Goal: Task Accomplishment & Management: Use online tool/utility

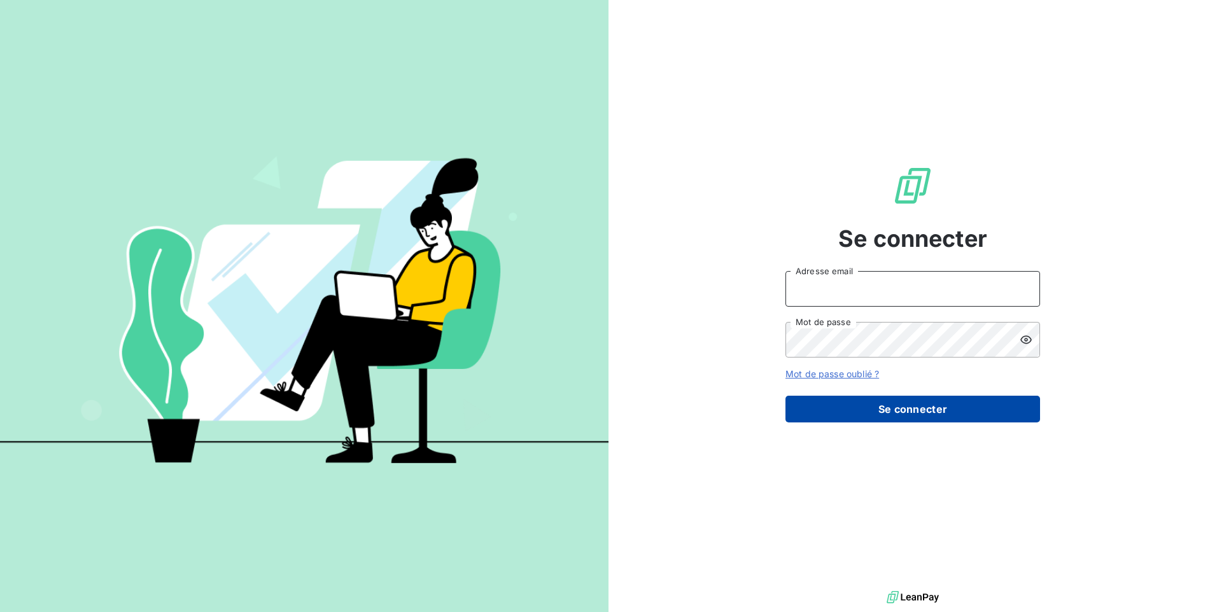
type input "[EMAIL_ADDRESS][DOMAIN_NAME]"
click at [866, 409] on button "Se connecter" at bounding box center [913, 409] width 255 height 27
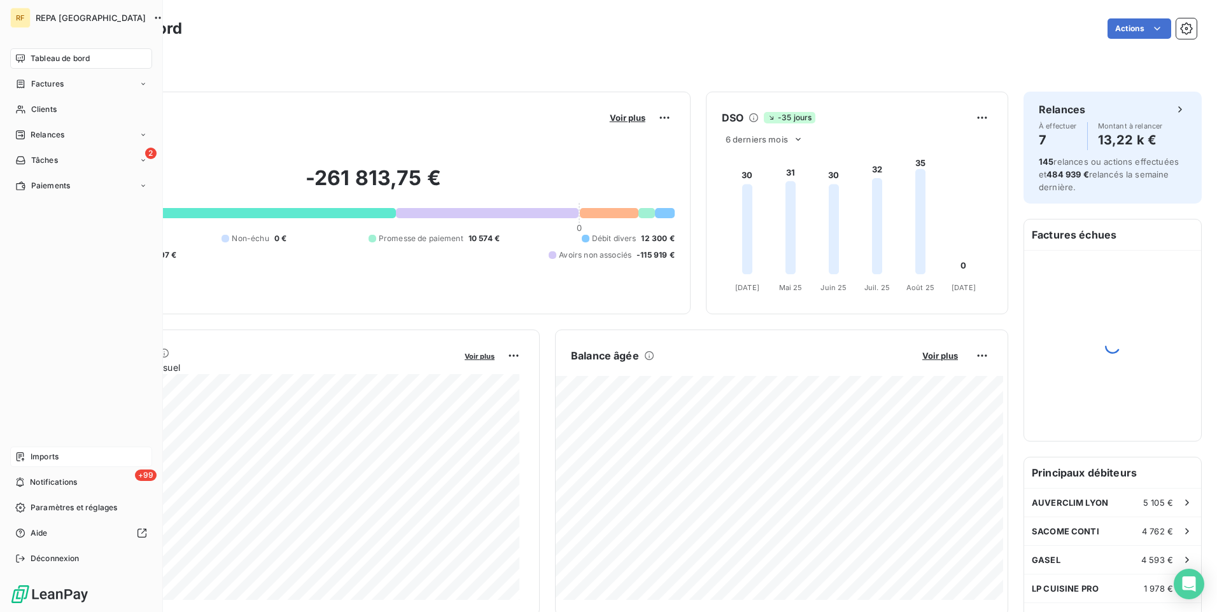
click at [79, 459] on div "Imports" at bounding box center [81, 457] width 142 height 20
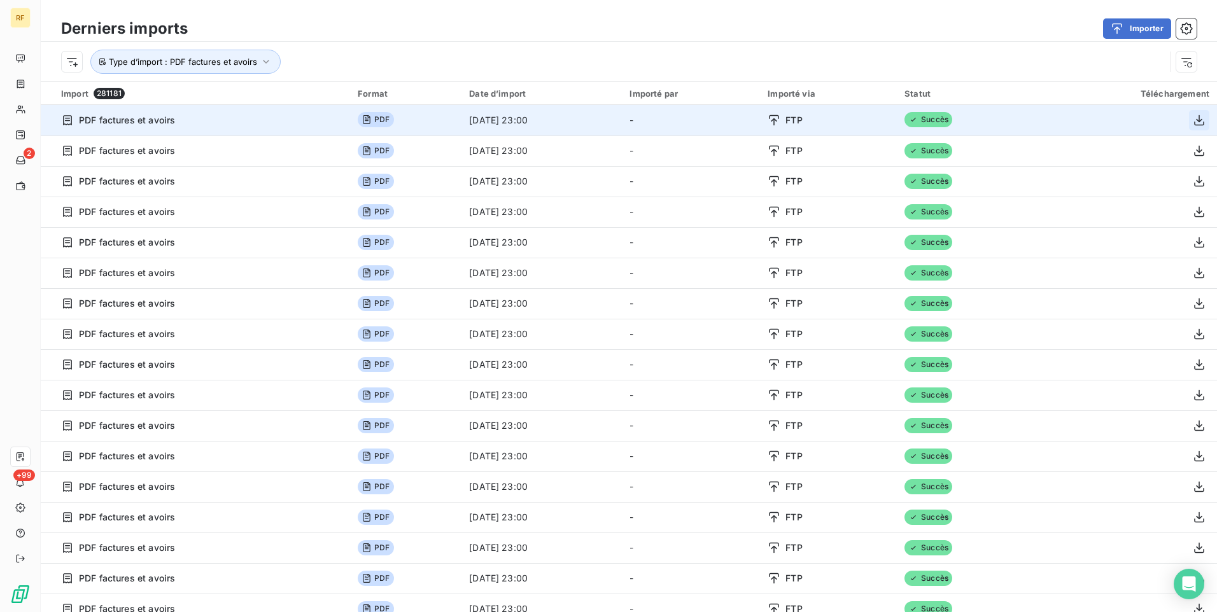
click at [1193, 122] on icon "button" at bounding box center [1199, 120] width 13 height 13
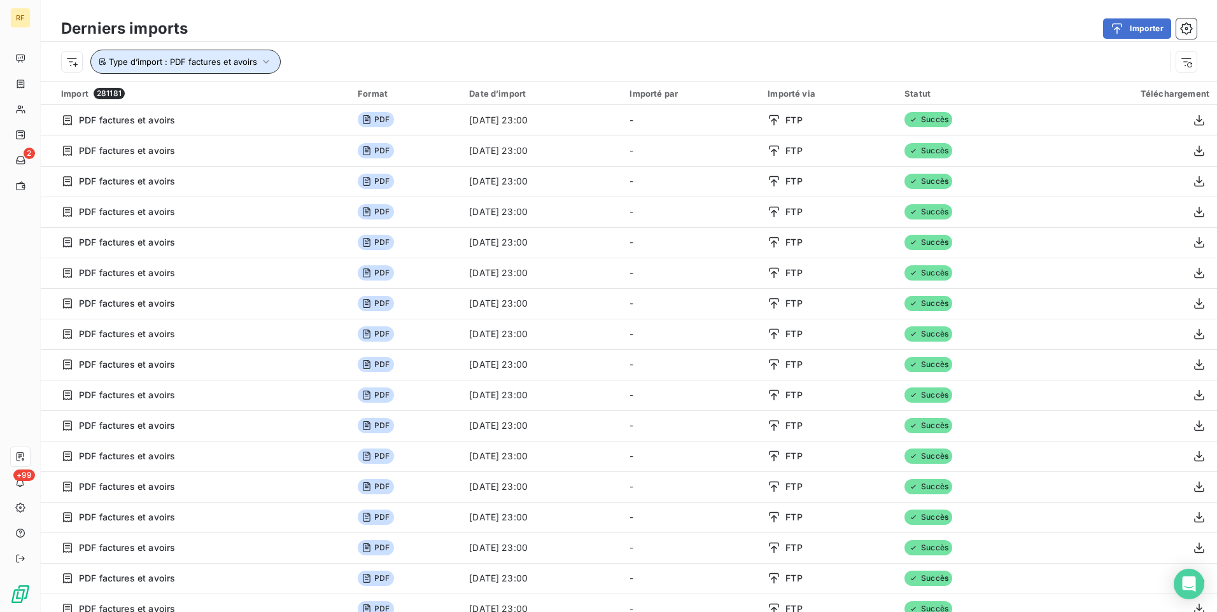
click at [243, 69] on button "Type d’import : PDF factures et avoirs" at bounding box center [185, 62] width 190 height 24
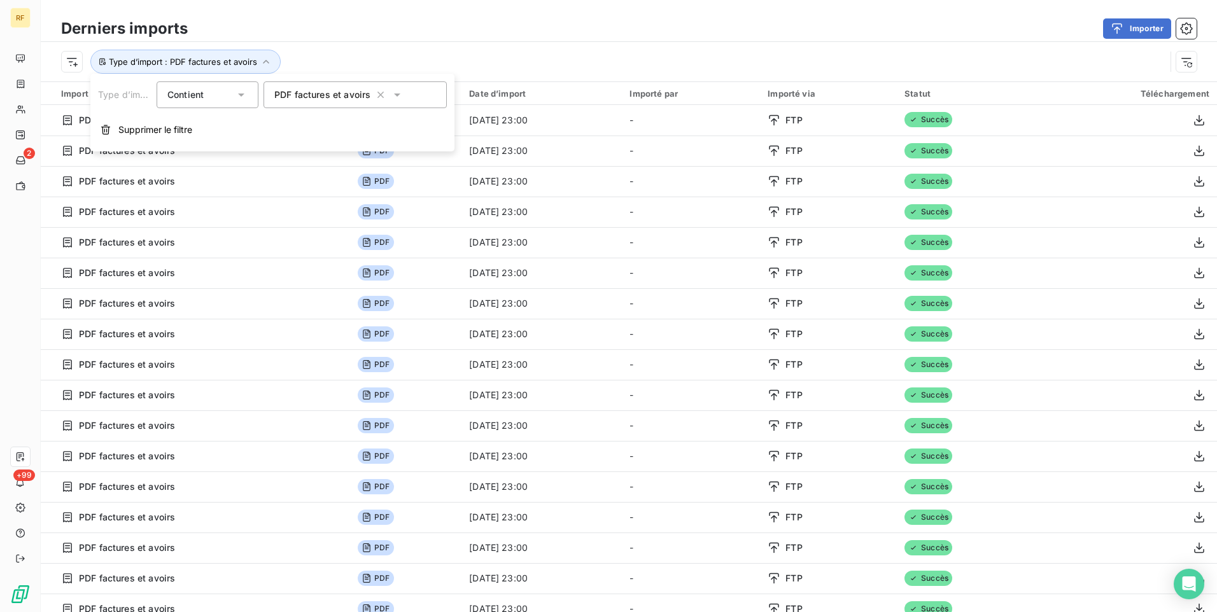
click at [313, 100] on span "PDF factures et avoirs" at bounding box center [322, 94] width 96 height 13
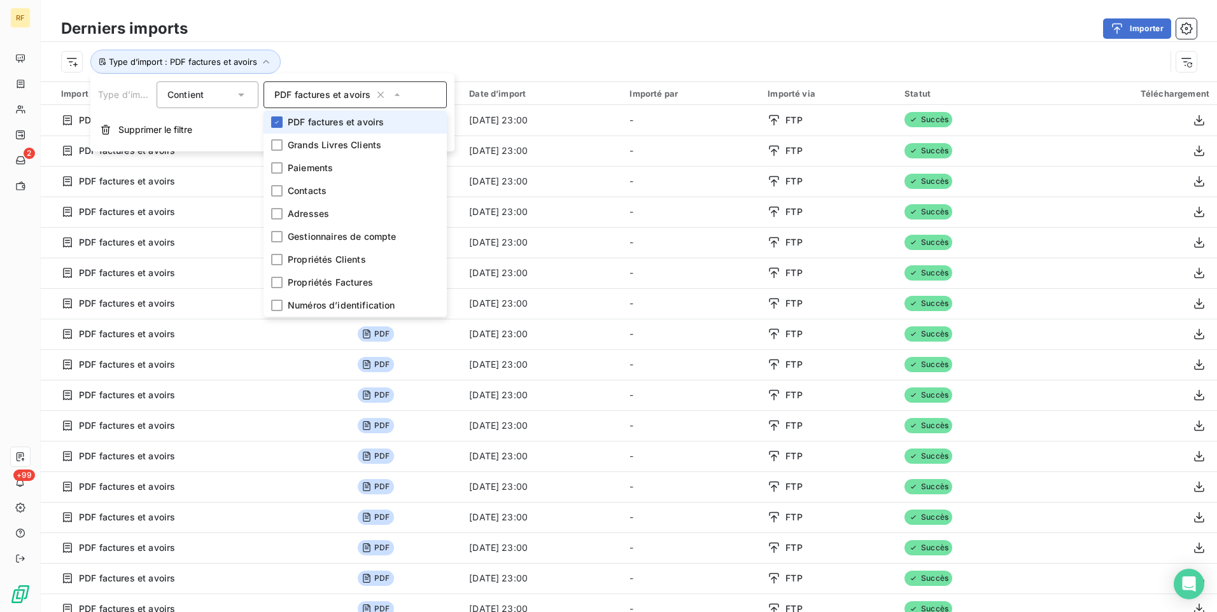
click at [313, 125] on span "PDF factures et avoirs" at bounding box center [336, 122] width 96 height 13
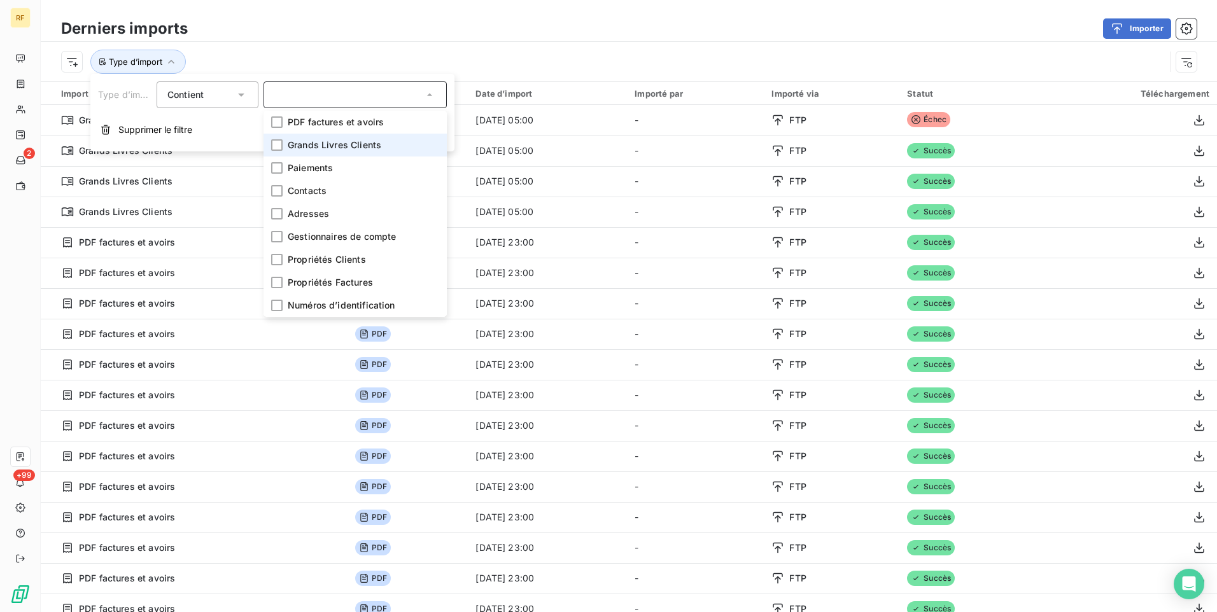
click at [388, 148] on li "Grands Livres Clients" at bounding box center [355, 145] width 183 height 23
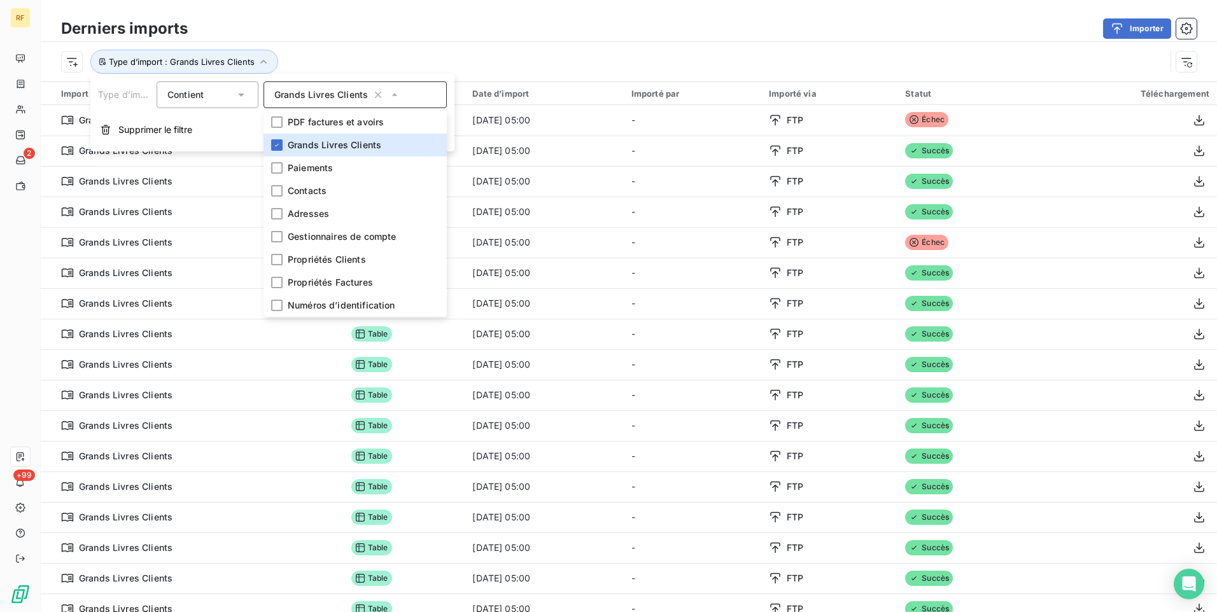
click at [449, 55] on div "Type d’import : Grands Livres Clients" at bounding box center [613, 62] width 1104 height 24
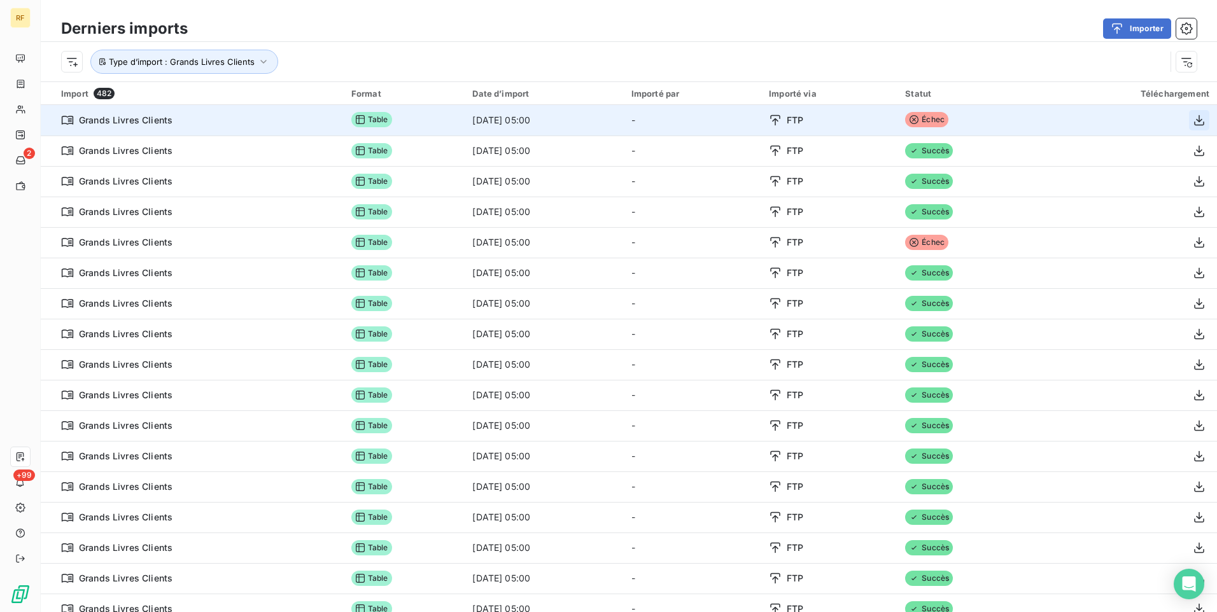
click at [1194, 119] on icon "button" at bounding box center [1199, 120] width 10 height 11
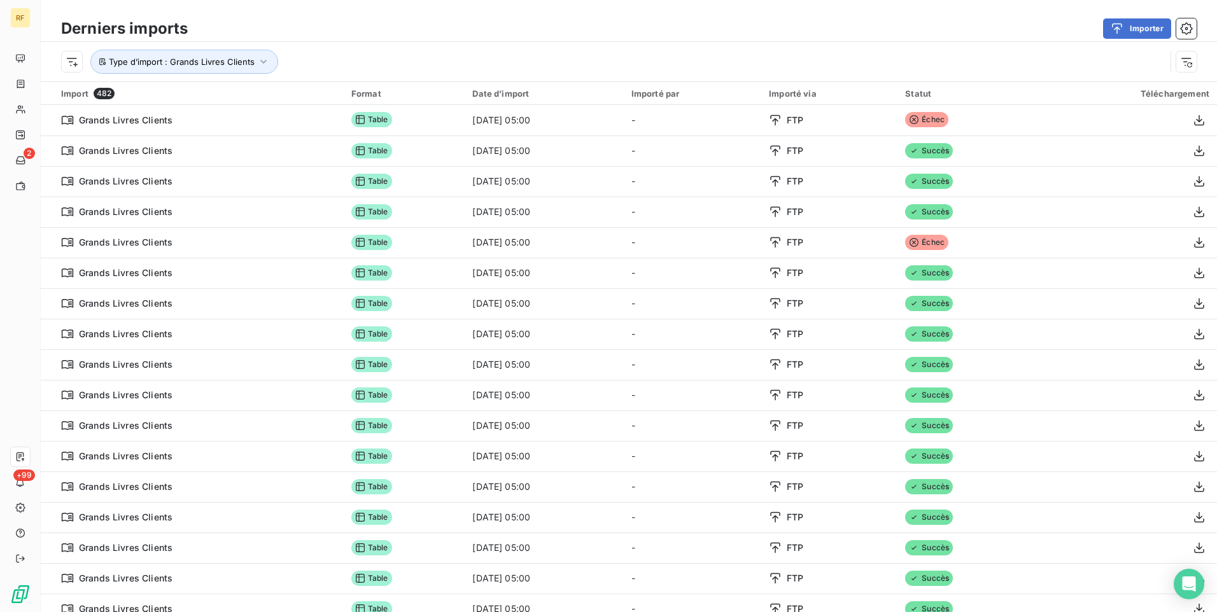
click at [829, 23] on div "Importer" at bounding box center [700, 28] width 994 height 20
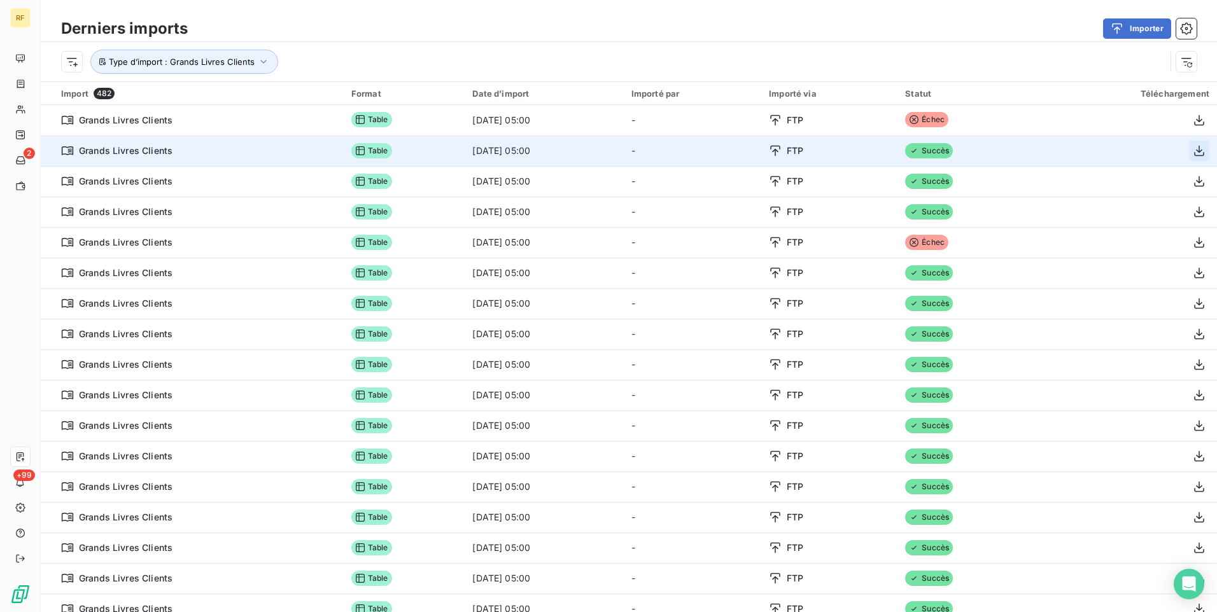
click at [1194, 150] on icon "button" at bounding box center [1199, 151] width 10 height 11
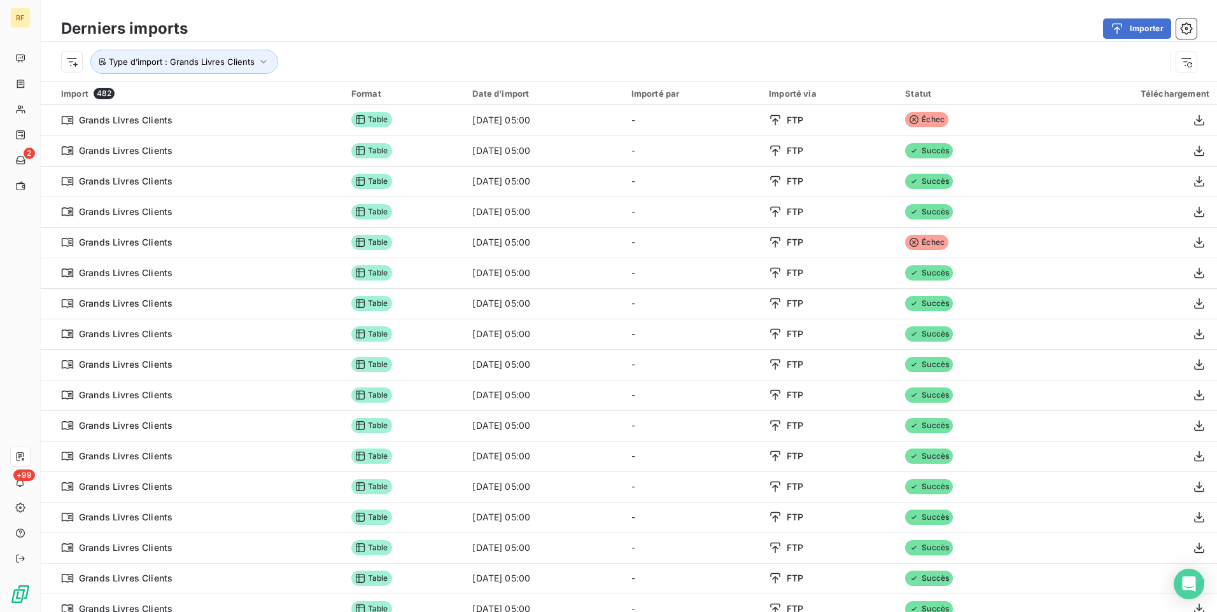
click at [568, 57] on div "Type d’import : Grands Livres Clients" at bounding box center [613, 62] width 1104 height 24
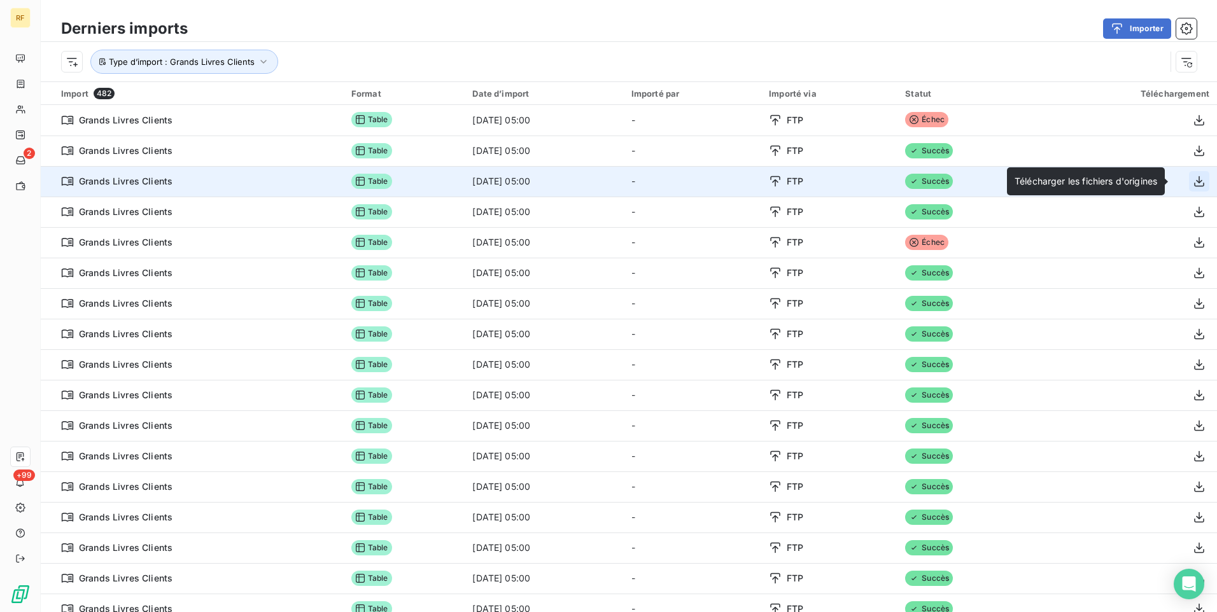
click at [1194, 181] on icon "button" at bounding box center [1199, 181] width 10 height 11
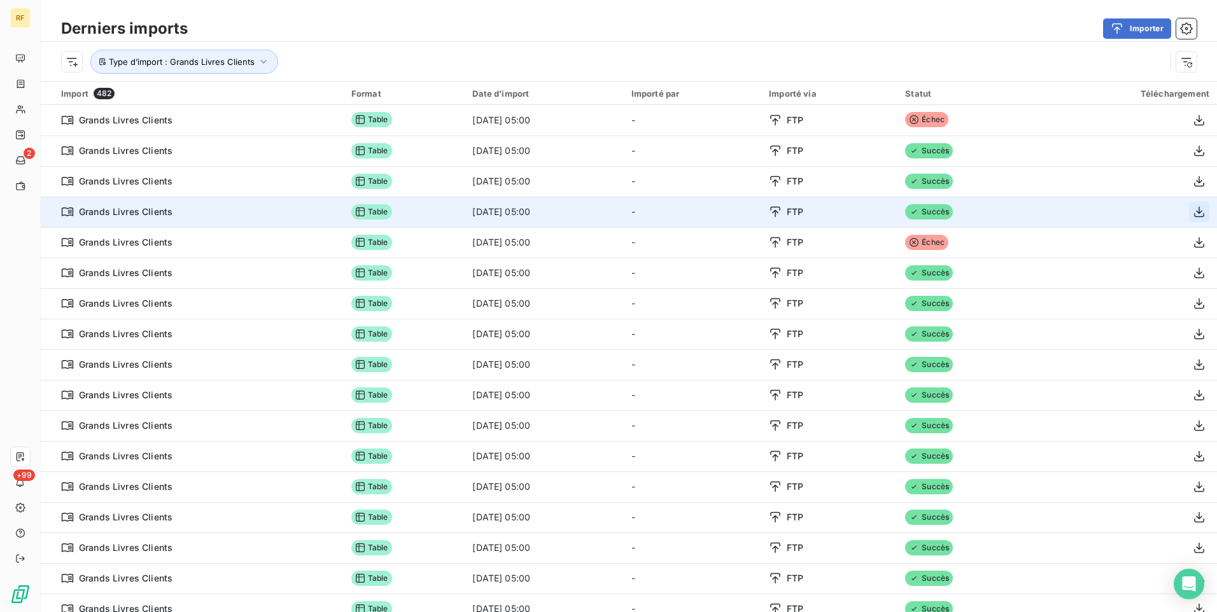
click at [1194, 212] on icon "button" at bounding box center [1199, 212] width 10 height 11
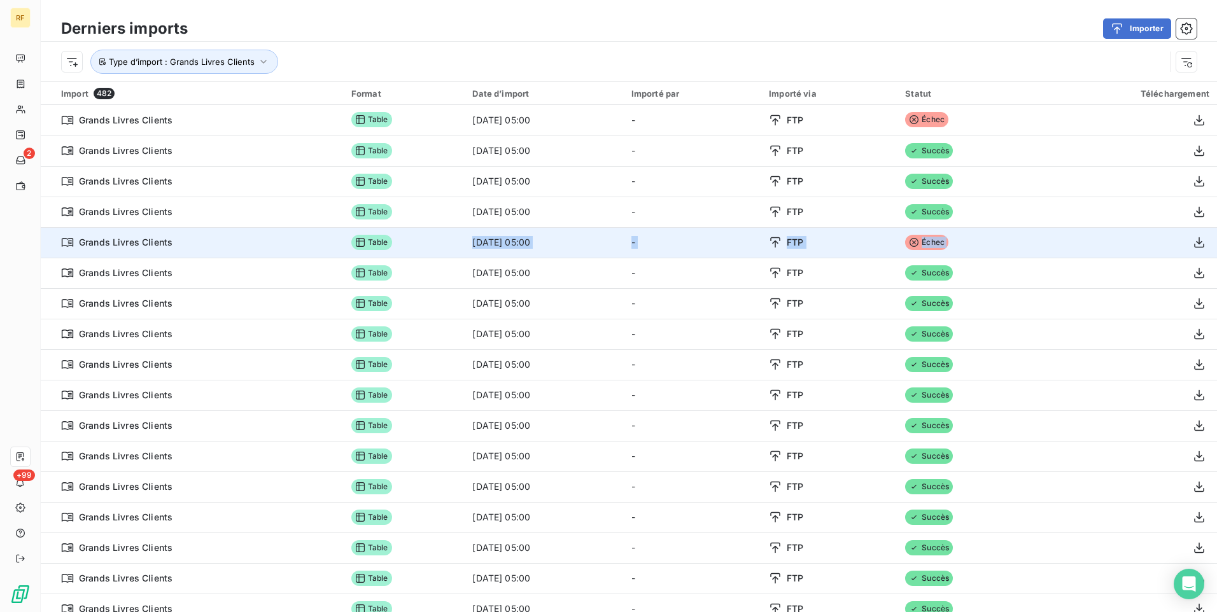
drag, startPoint x: 446, startPoint y: 245, endPoint x: 1059, endPoint y: 241, distance: 613.7
click at [1059, 241] on tr "Grands Livres Clients Table [DATE] 05:00 - FTP Échec" at bounding box center [629, 242] width 1176 height 31
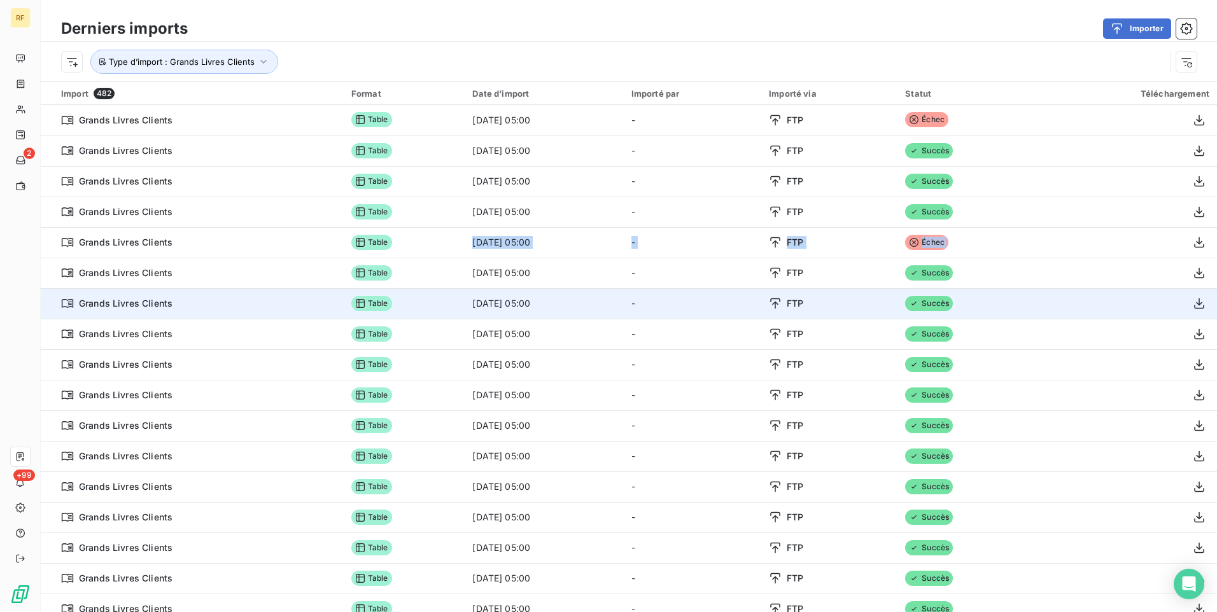
drag, startPoint x: 446, startPoint y: 271, endPoint x: 558, endPoint y: 297, distance: 115.5
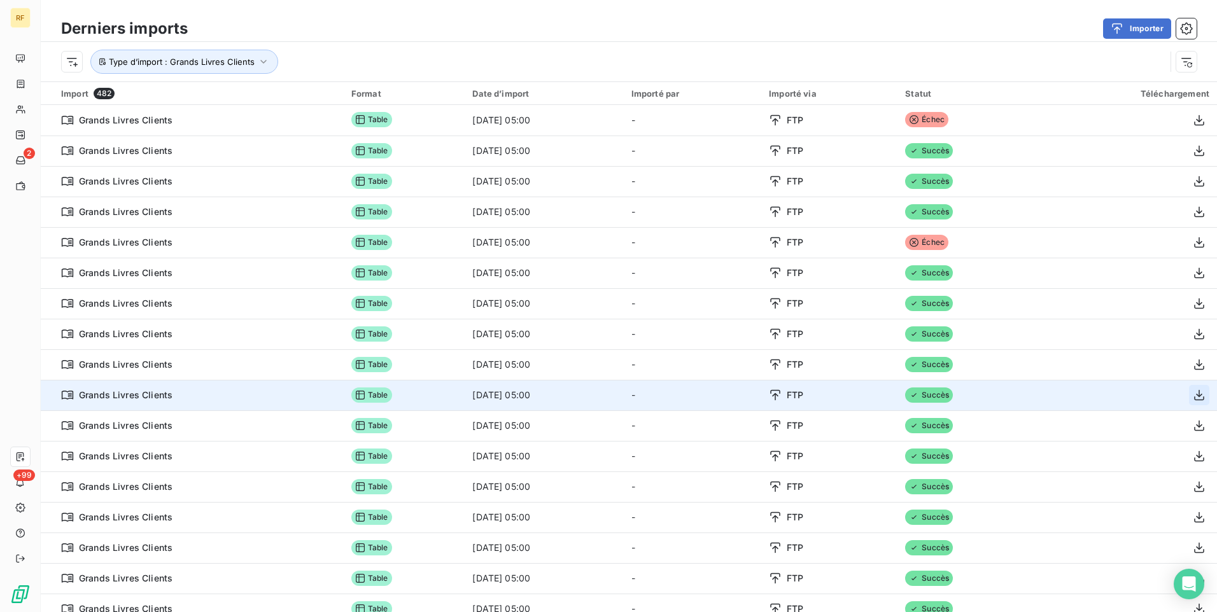
click at [1193, 395] on icon "button" at bounding box center [1199, 395] width 13 height 13
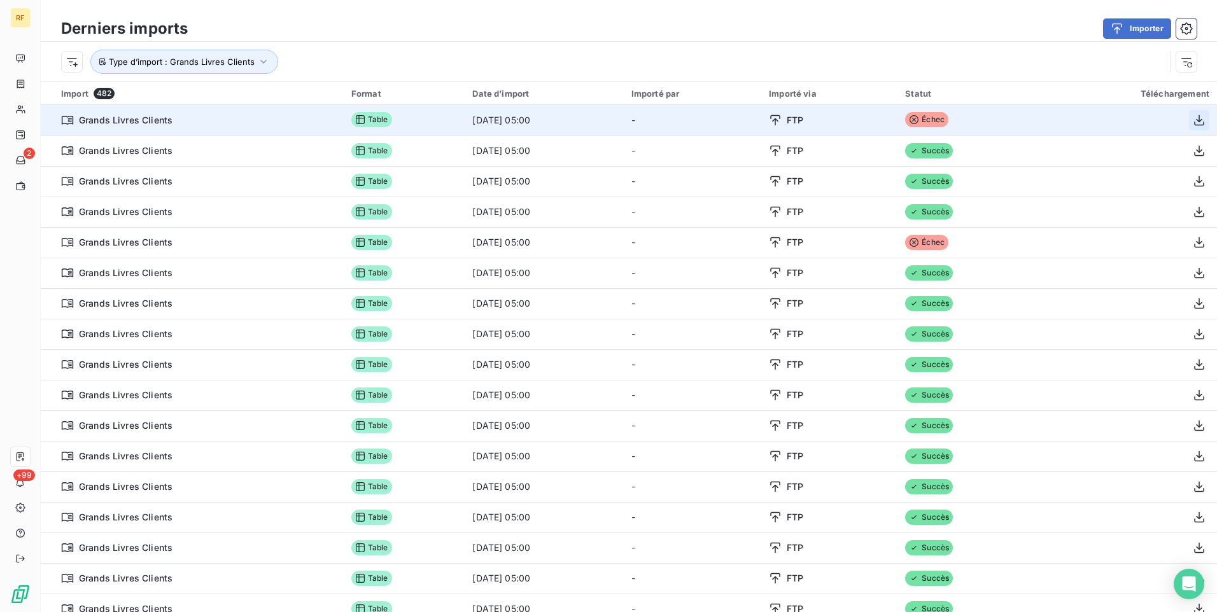
click at [1193, 123] on icon "button" at bounding box center [1199, 120] width 13 height 13
